Goal: Information Seeking & Learning: Learn about a topic

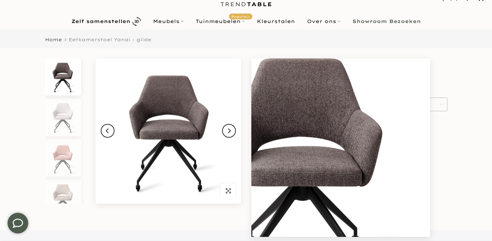
scroll to position [30, 0]
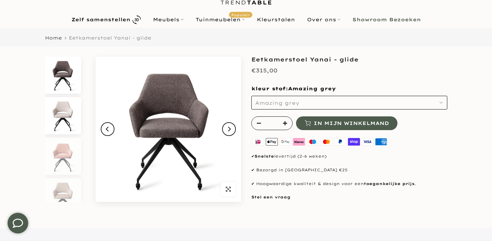
click at [65, 120] on img at bounding box center [62, 115] width 35 height 37
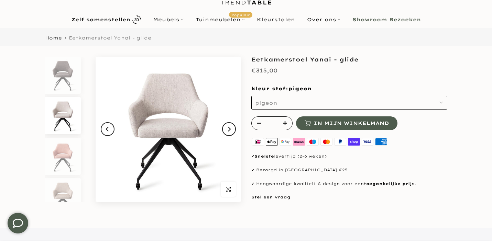
scroll to position [6, 0]
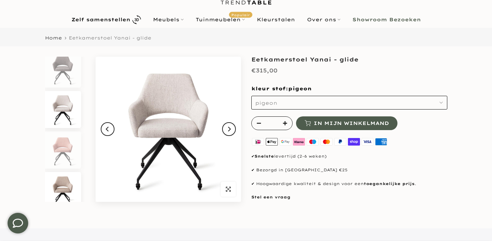
click at [61, 185] on img at bounding box center [62, 190] width 35 height 37
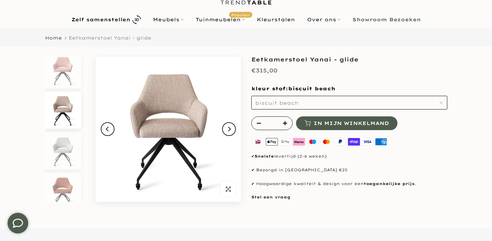
scroll to position [87, 0]
click at [63, 158] on img at bounding box center [62, 150] width 35 height 37
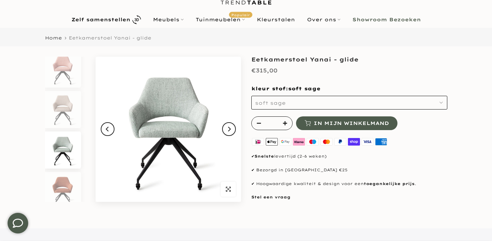
scroll to position [95, 0]
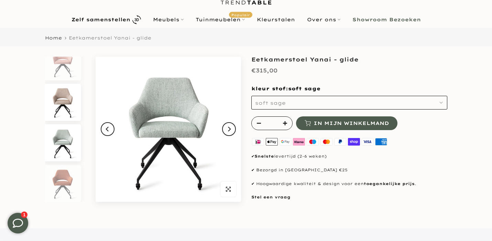
click at [63, 102] on img at bounding box center [62, 102] width 35 height 37
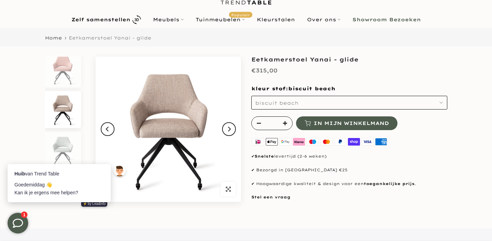
click at [72, 179] on div at bounding box center [58, 179] width 89 height 3
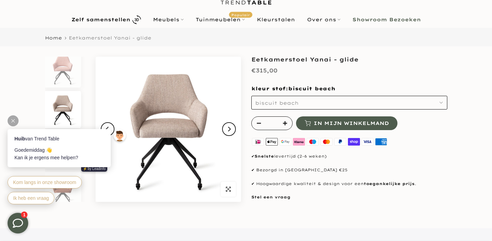
click at [10, 121] on div at bounding box center [13, 121] width 11 height 11
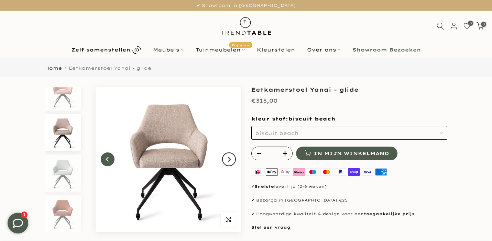
click at [106, 160] on icon "Previous" at bounding box center [107, 159] width 3 height 5
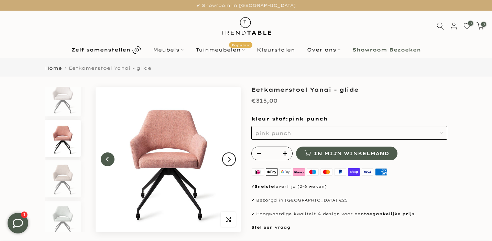
scroll to position [47, 0]
click at [106, 160] on icon "Previous" at bounding box center [107, 159] width 3 height 5
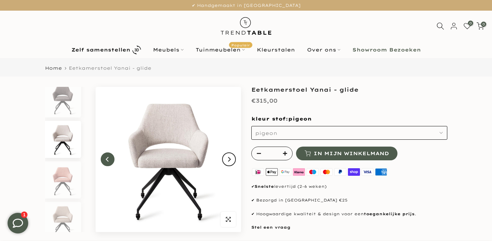
scroll to position [6, 0]
click at [106, 160] on icon "Previous" at bounding box center [107, 159] width 3 height 5
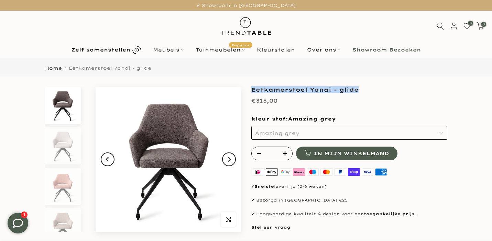
drag, startPoint x: 251, startPoint y: 90, endPoint x: 357, endPoint y: 89, distance: 105.3
click at [357, 89] on h1 "Eetkamerstoel Yanai - glide" at bounding box center [349, 90] width 196 height 6
copy h1 "Eetkamerstoel Yanai - glide"
click at [68, 182] on img at bounding box center [62, 186] width 35 height 37
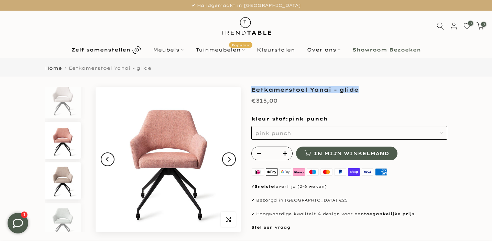
scroll to position [47, 0]
click at [66, 175] on img at bounding box center [62, 180] width 35 height 37
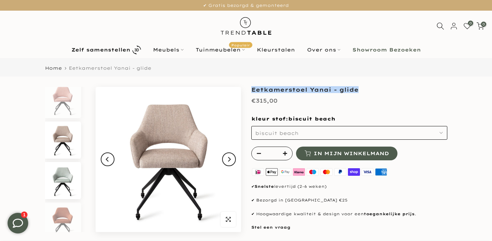
scroll to position [87, 0]
click at [66, 211] on img at bounding box center [62, 221] width 35 height 37
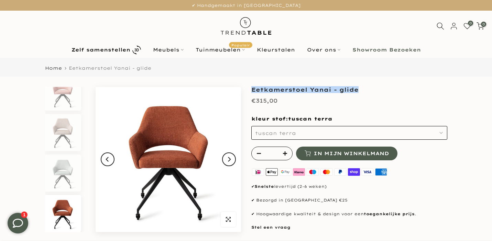
click at [204, 0] on div "✔ Showroom in [GEOGRAPHIC_DATA] ✔ Handgemaakt in [GEOGRAPHIC_DATA] ✔ Gratis bez…" at bounding box center [246, 5] width 482 height 11
